Goal: Task Accomplishment & Management: Use online tool/utility

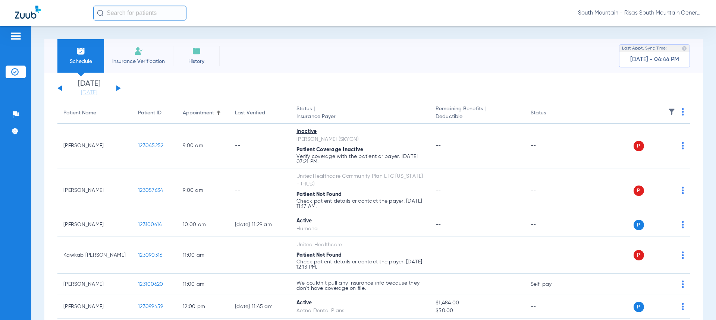
click at [141, 57] on li "Insurance Verification" at bounding box center [138, 56] width 69 height 34
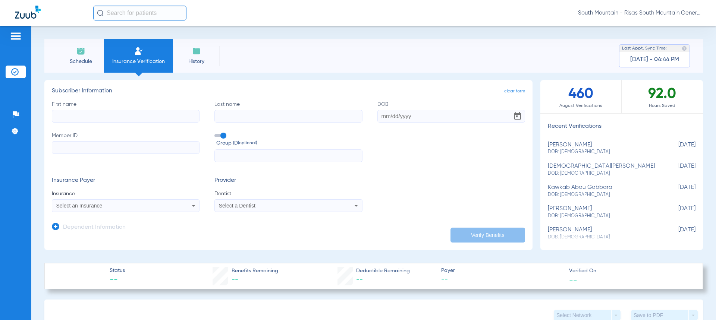
click at [153, 146] on input "Member ID" at bounding box center [126, 147] width 148 height 13
paste input "05000006175183"
type input "05000006175183"
click at [128, 116] on input "First name" at bounding box center [126, 116] width 148 height 13
type input "[PERSON_NAME]"
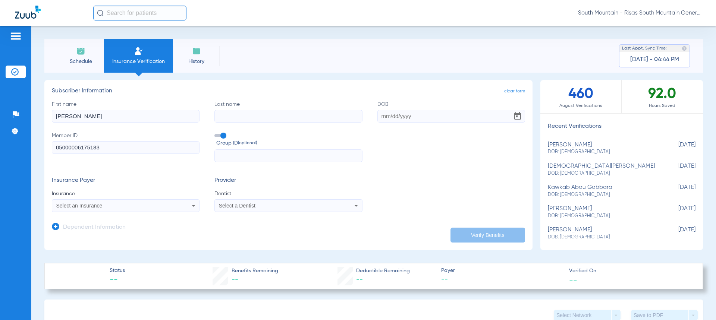
click at [228, 117] on input "Last name" at bounding box center [288, 116] width 148 height 13
type input "BRADFORD"
click at [382, 115] on input "DOB" at bounding box center [451, 116] width 148 height 13
click at [385, 116] on input "01141963" at bounding box center [451, 116] width 148 height 13
type input "[DATE]"
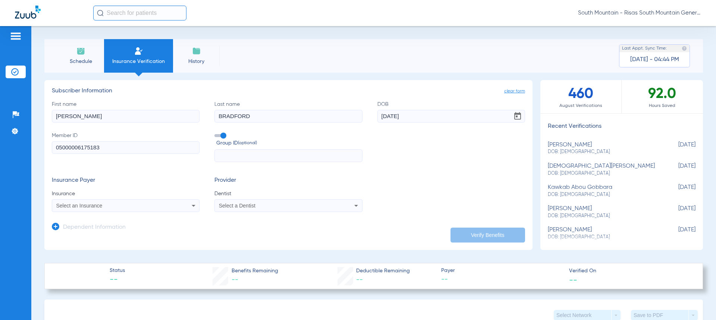
click at [186, 205] on div "Select an Insurance" at bounding box center [125, 205] width 147 height 9
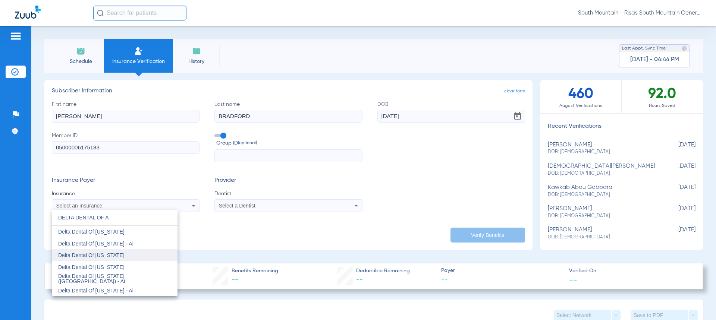
type input "DELTA DENTAL OF A"
click at [128, 249] on mat-option "Delta Dental Of [US_STATE]" at bounding box center [114, 255] width 125 height 12
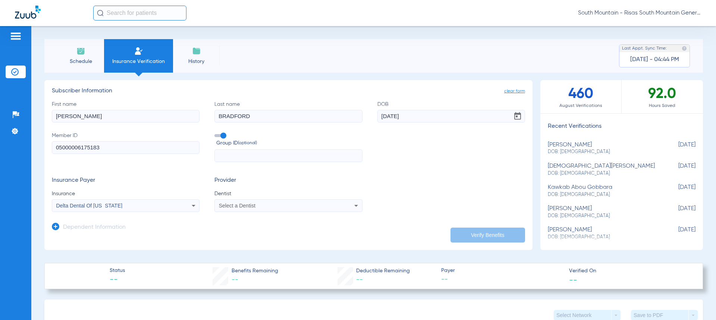
click at [258, 208] on div "Select a Dentist" at bounding box center [274, 205] width 111 height 5
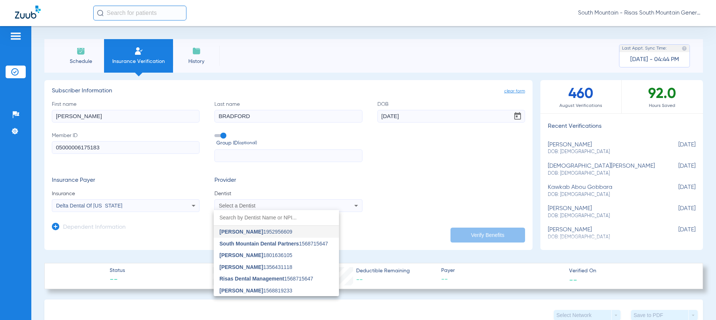
click at [264, 232] on span "[PERSON_NAME] 1952956609" at bounding box center [256, 231] width 73 height 5
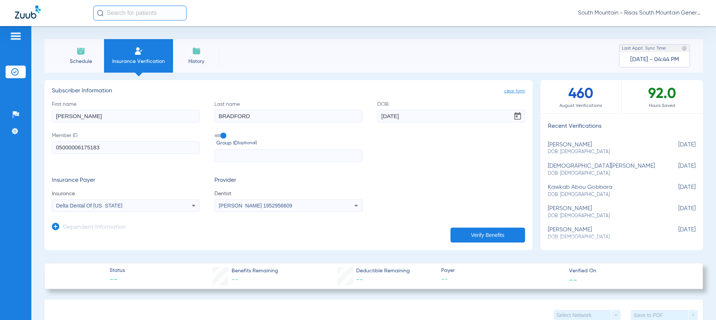
click at [473, 234] on button "Verify Benefits" at bounding box center [487, 235] width 75 height 15
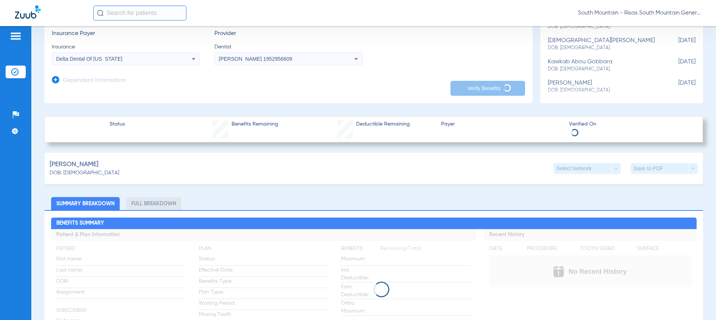
scroll to position [149, 0]
